Goal: Information Seeking & Learning: Check status

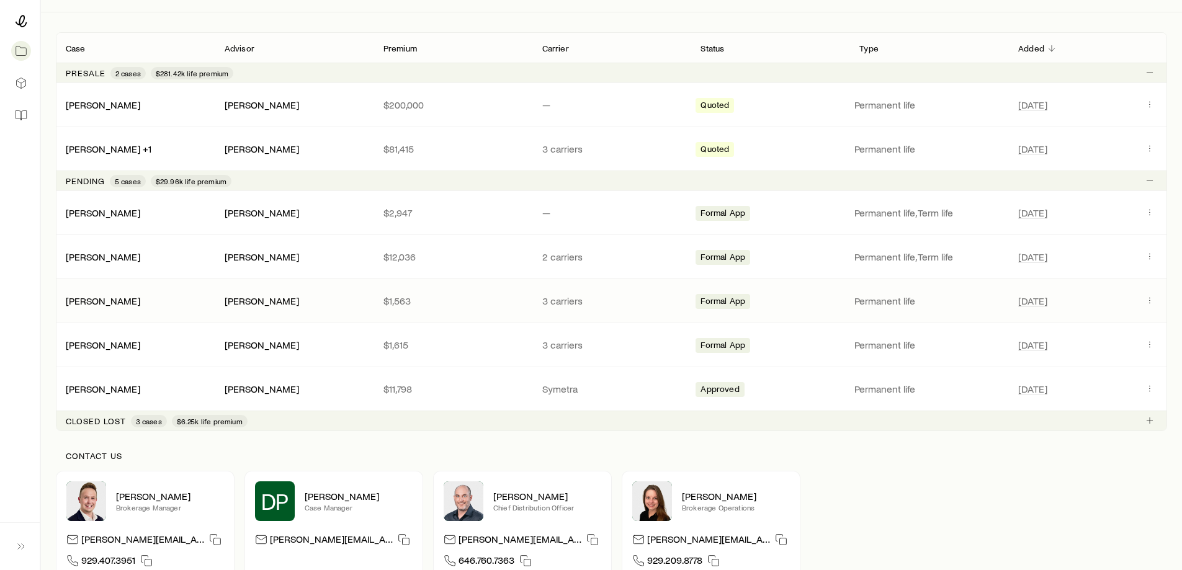
scroll to position [248, 0]
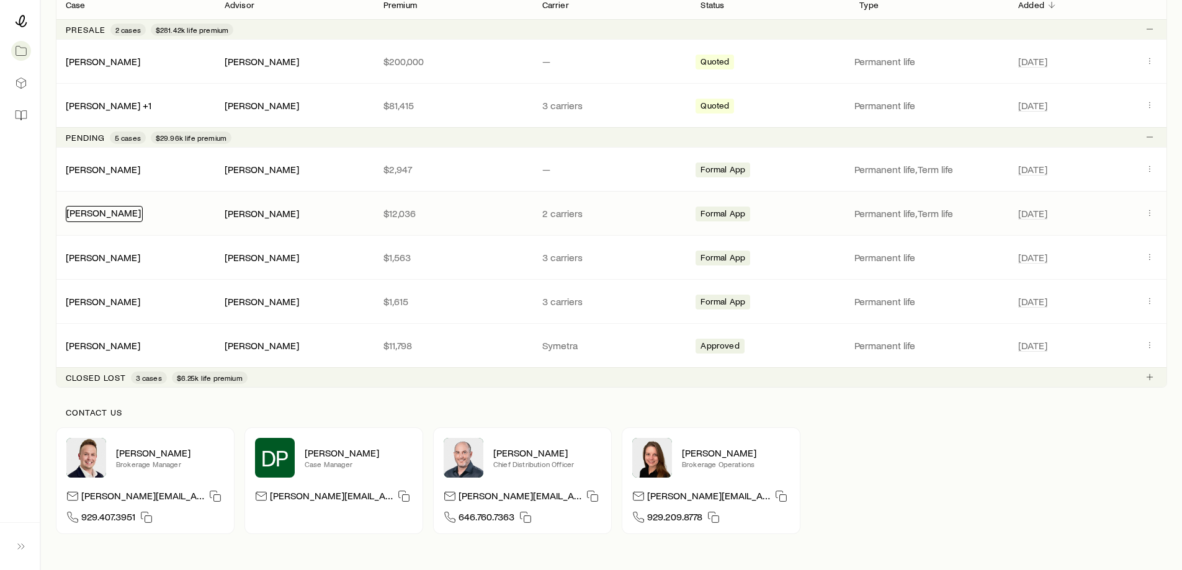
click at [96, 213] on link "[PERSON_NAME]" at bounding box center [103, 213] width 74 height 12
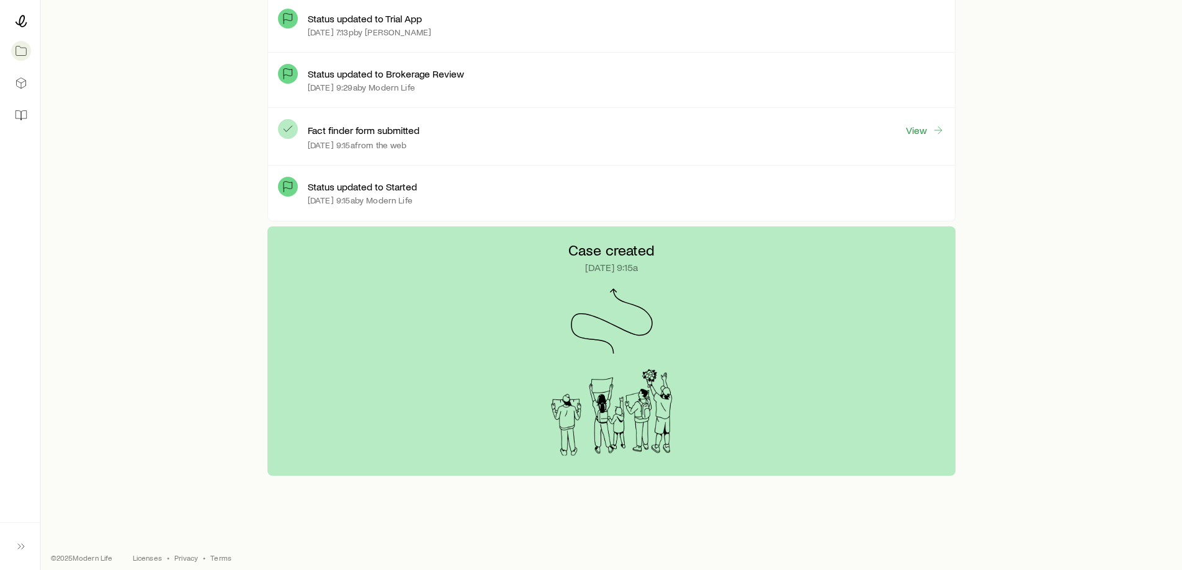
scroll to position [5834, 0]
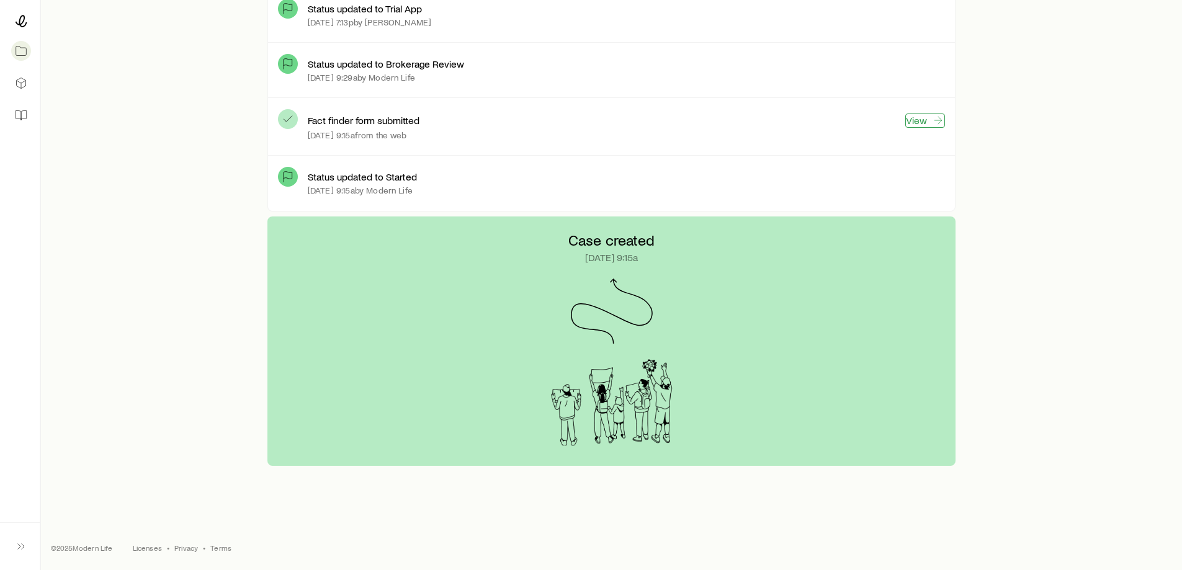
click at [918, 121] on link "View" at bounding box center [926, 121] width 40 height 14
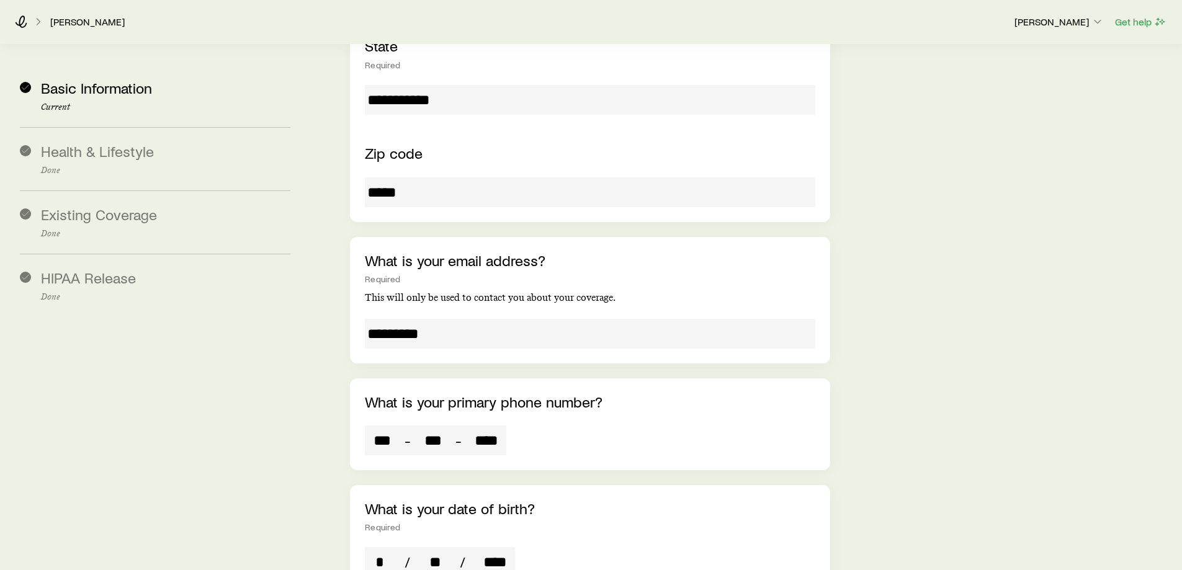
scroll to position [869, 0]
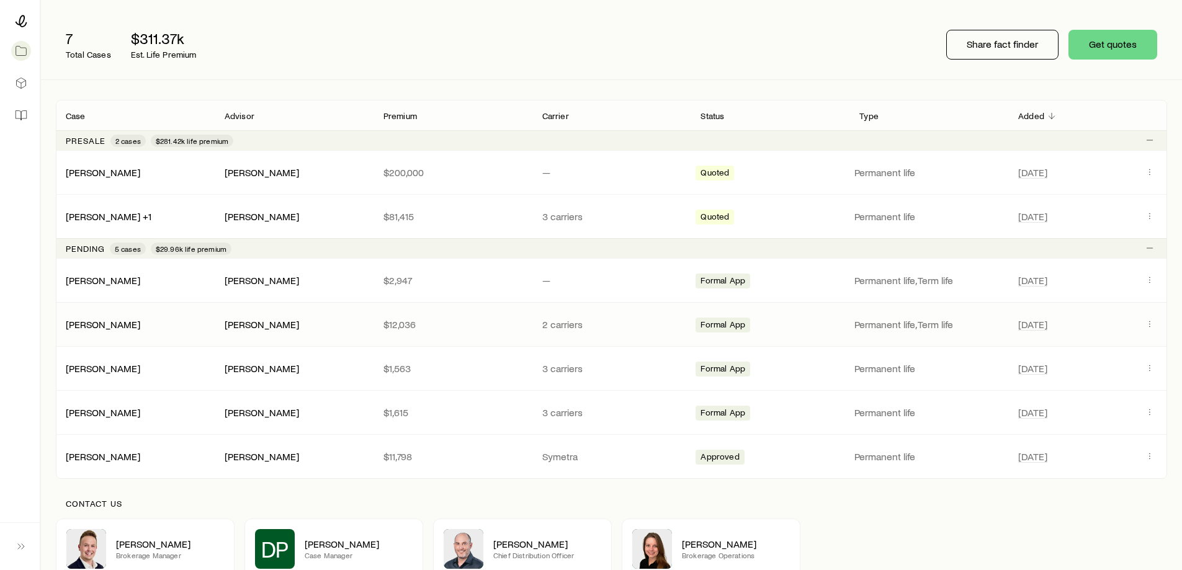
scroll to position [186, 0]
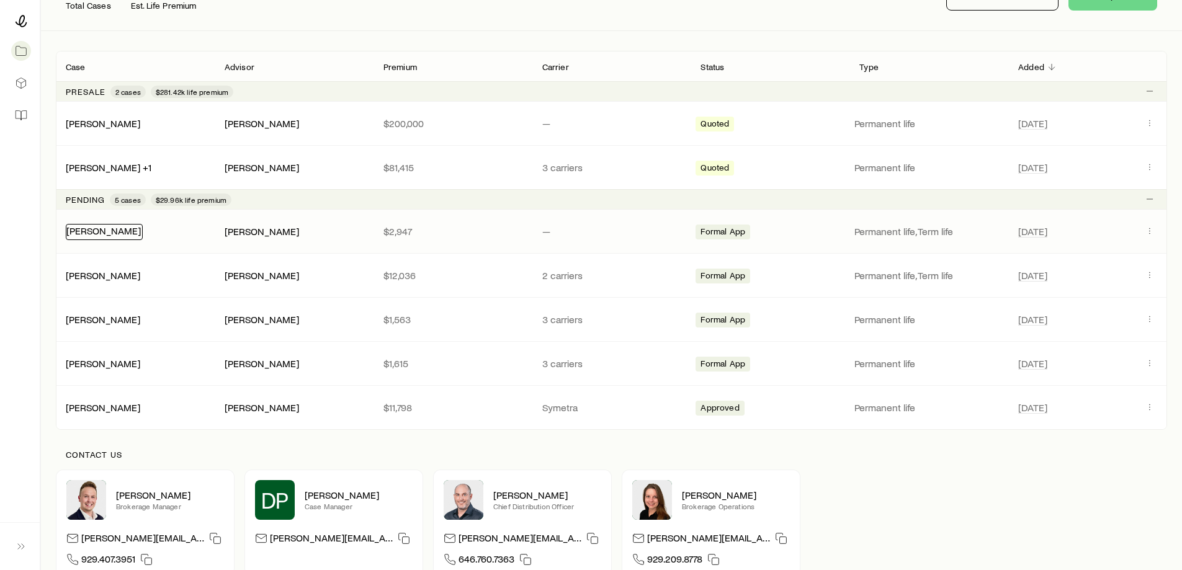
click at [104, 230] on link "[PERSON_NAME]" at bounding box center [103, 231] width 74 height 12
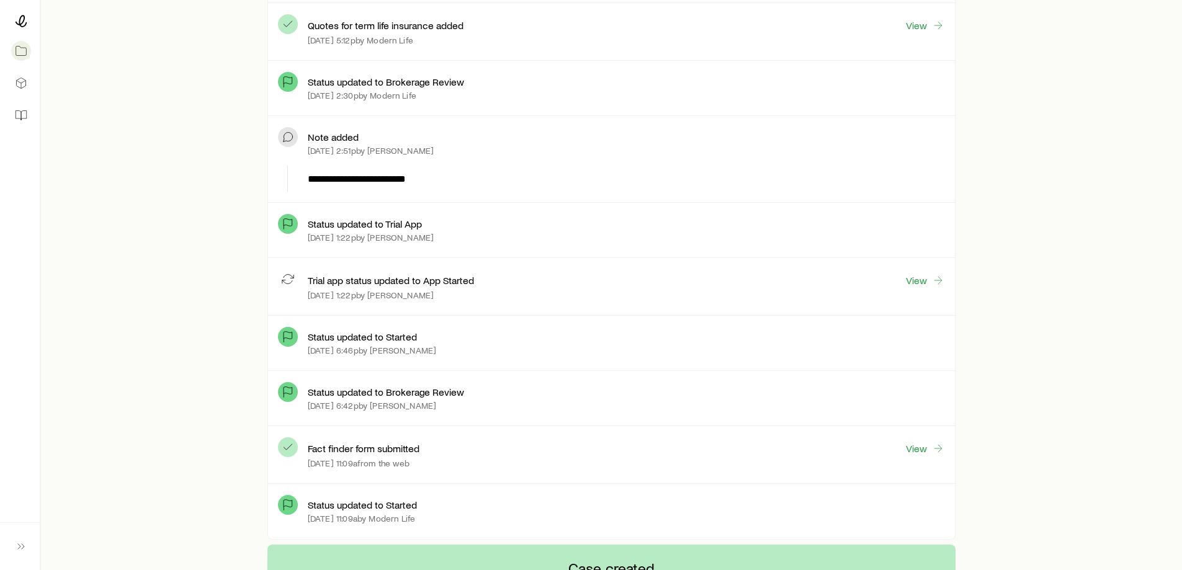
scroll to position [1552, 0]
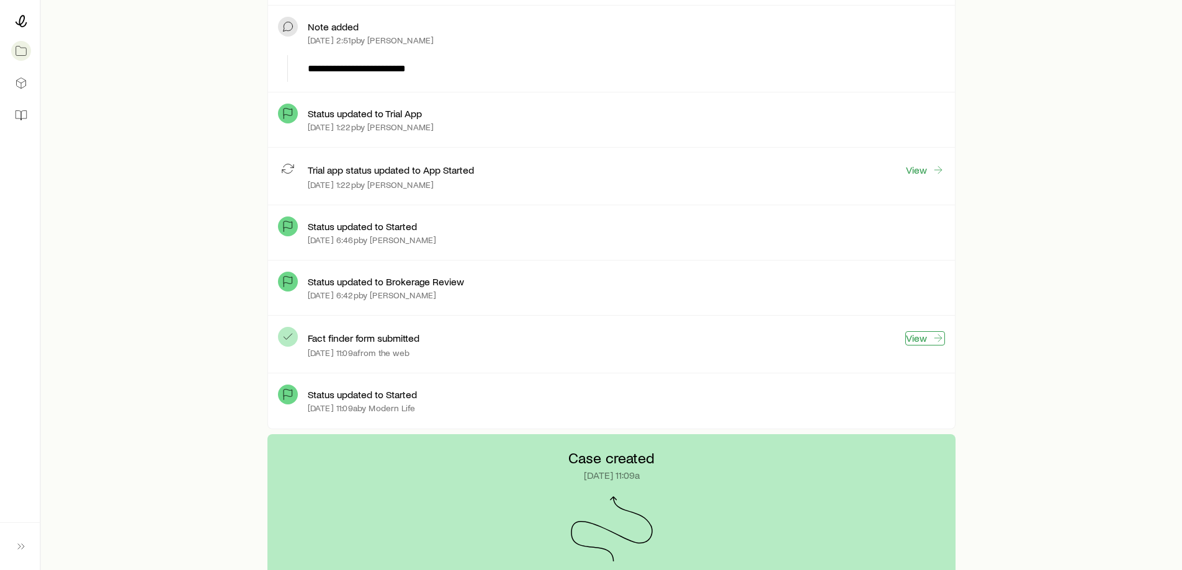
click at [920, 333] on link "View" at bounding box center [926, 338] width 40 height 14
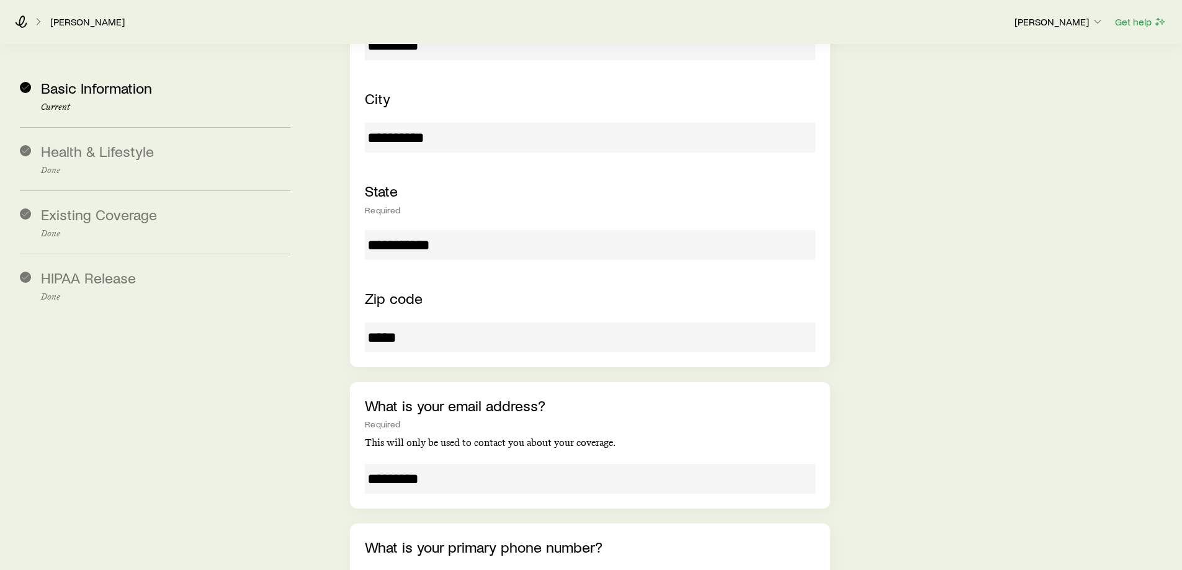
scroll to position [745, 0]
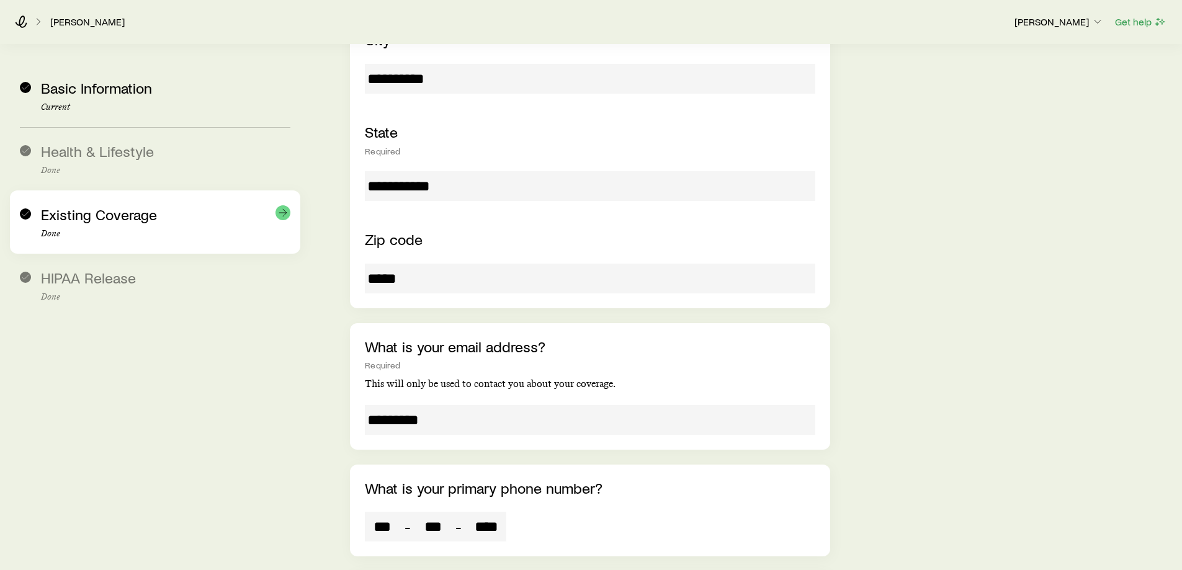
drag, startPoint x: 125, startPoint y: 220, endPoint x: 172, endPoint y: 225, distance: 47.4
click at [125, 220] on span "Existing Coverage" at bounding box center [99, 214] width 116 height 18
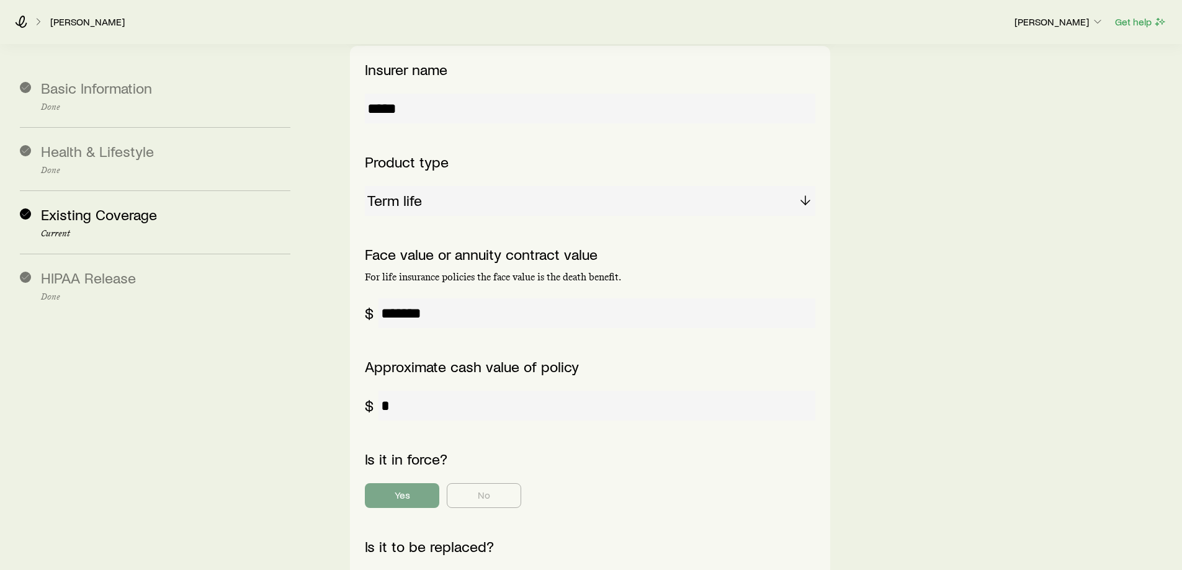
scroll to position [296, 0]
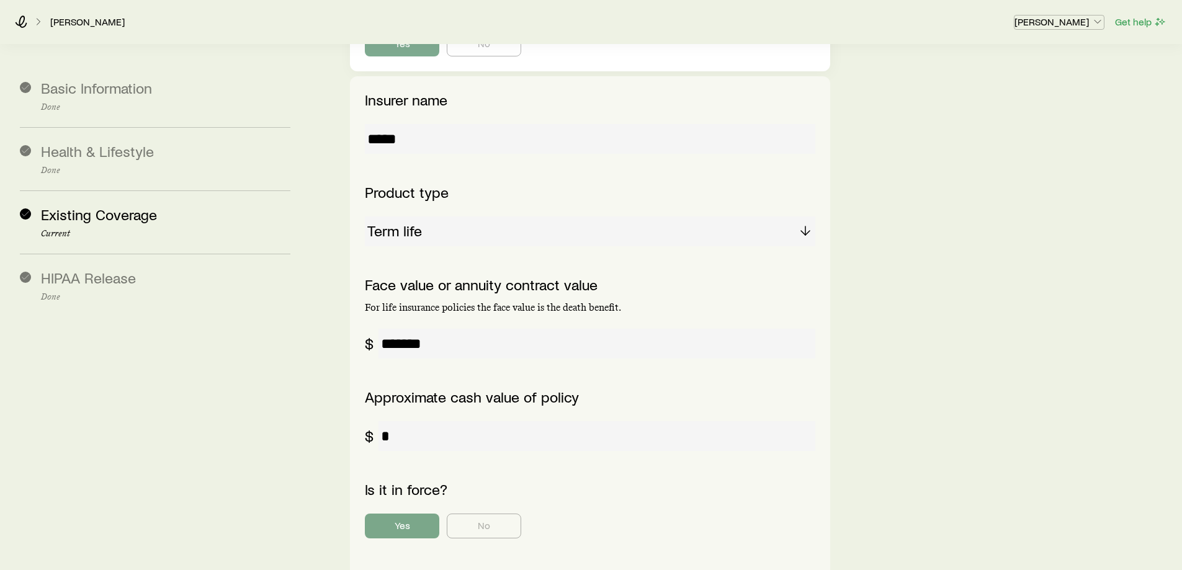
click at [1052, 25] on p "[PERSON_NAME]" at bounding box center [1059, 22] width 89 height 12
click at [1019, 57] on button "Sign out" at bounding box center [1030, 56] width 139 height 22
